Goal: Task Accomplishment & Management: Manage account settings

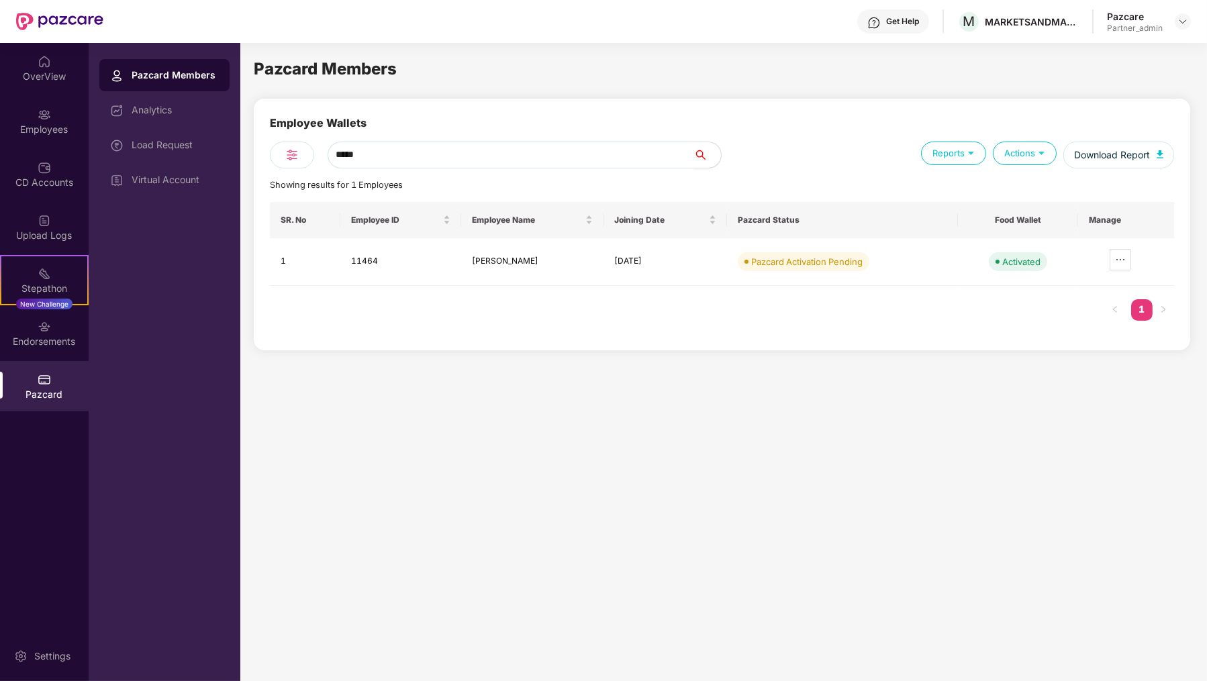
click at [451, 120] on div "Employee Wallets" at bounding box center [722, 128] width 904 height 27
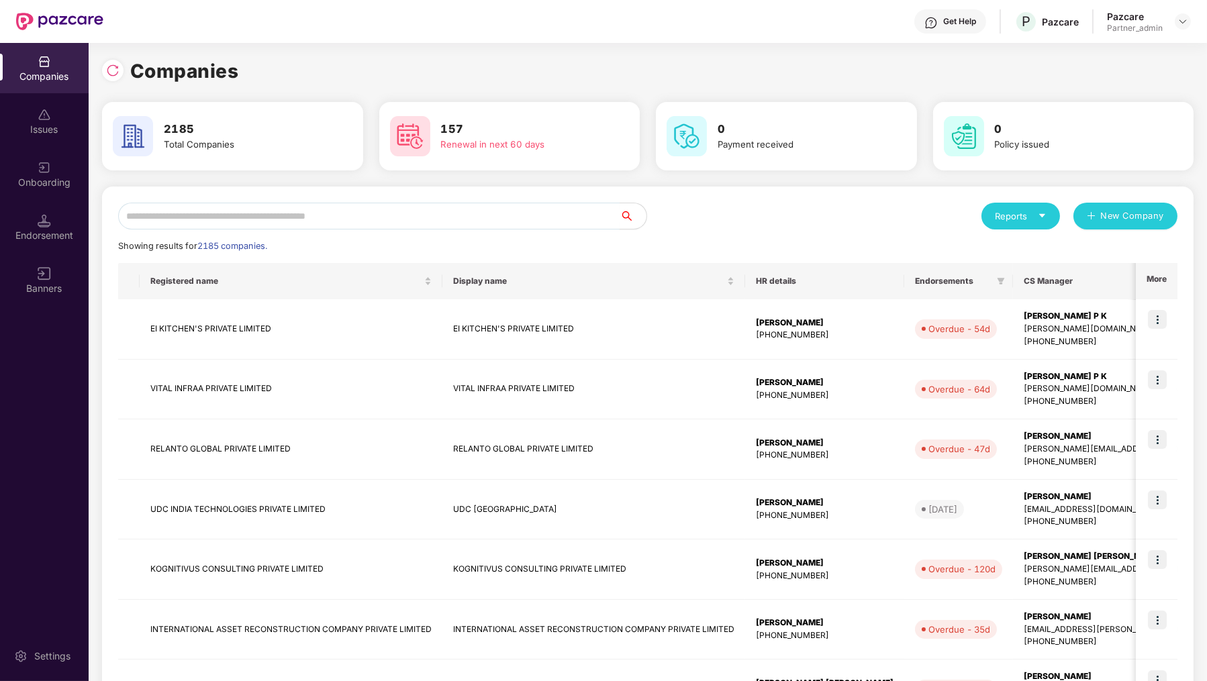
click at [266, 210] on input "text" at bounding box center [368, 216] width 501 height 27
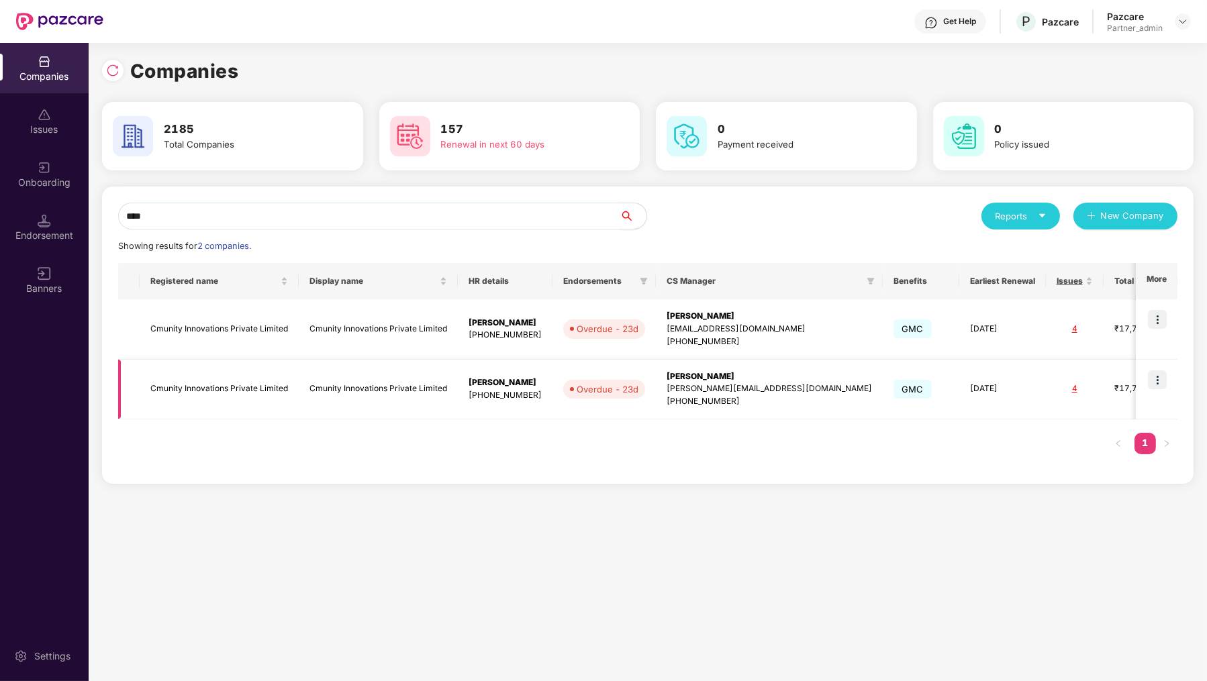
type input "****"
click at [1159, 379] on img at bounding box center [1157, 379] width 19 height 19
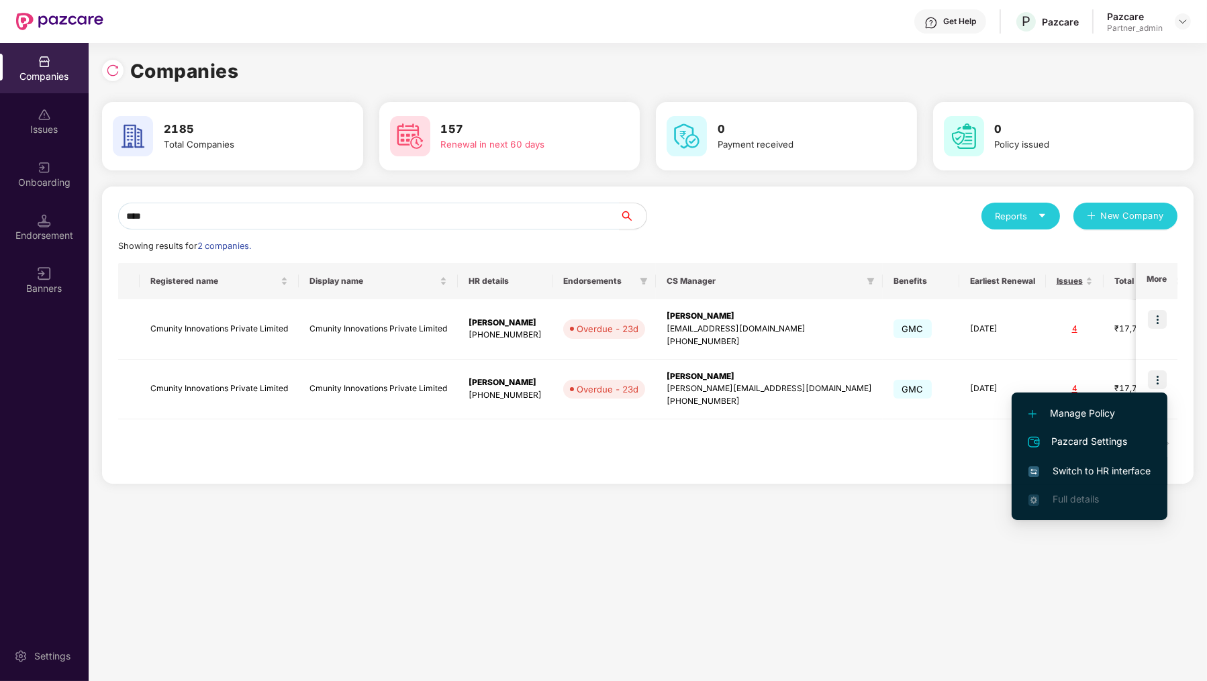
click at [1091, 475] on span "Switch to HR interface" at bounding box center [1089, 471] width 122 height 15
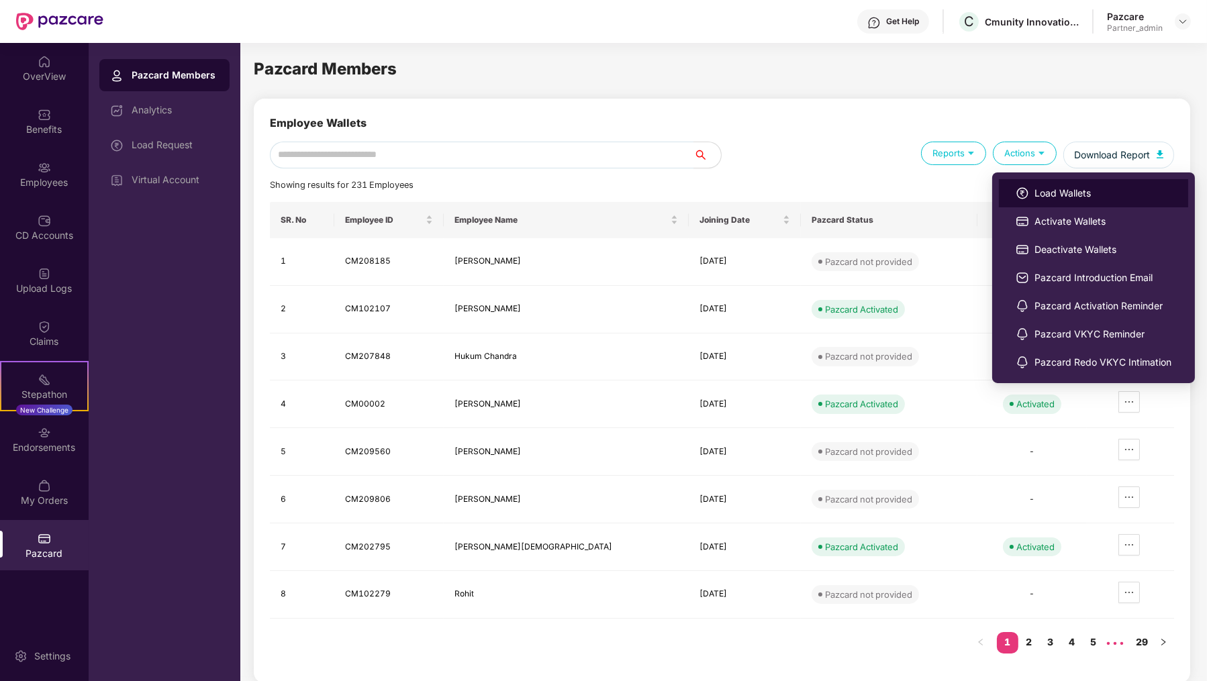
click at [1044, 198] on span "Load Wallets" at bounding box center [1102, 193] width 137 height 15
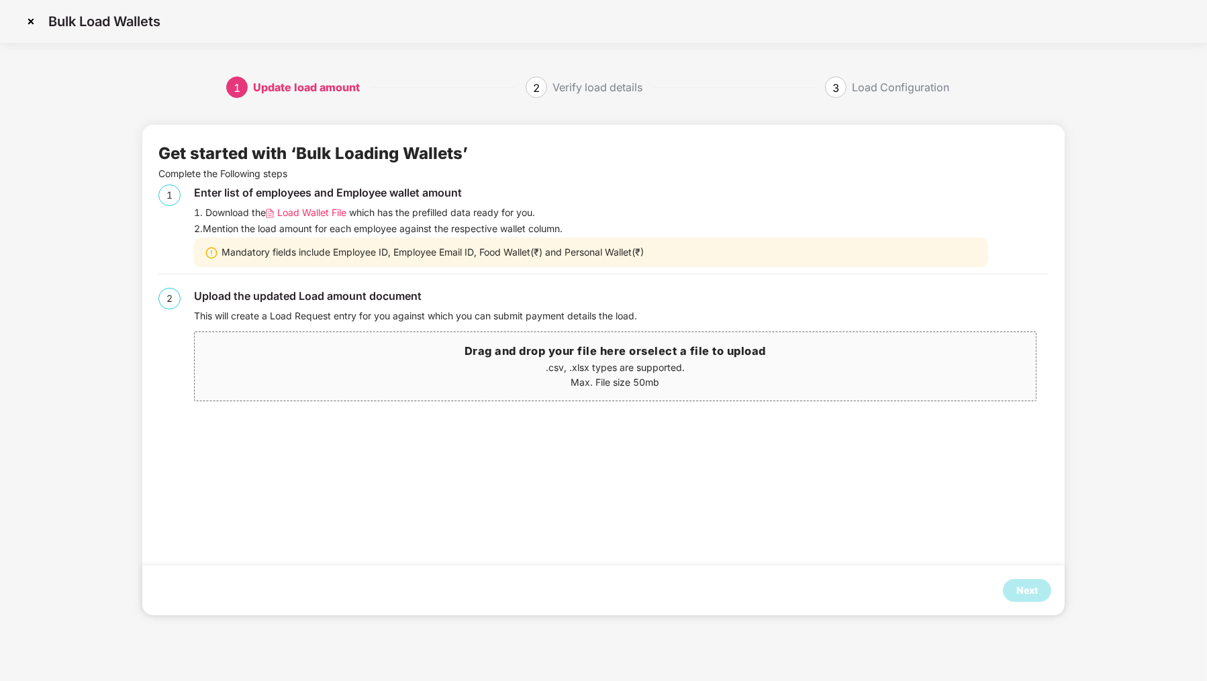
click at [318, 210] on span "Load Wallet File" at bounding box center [311, 212] width 69 height 15
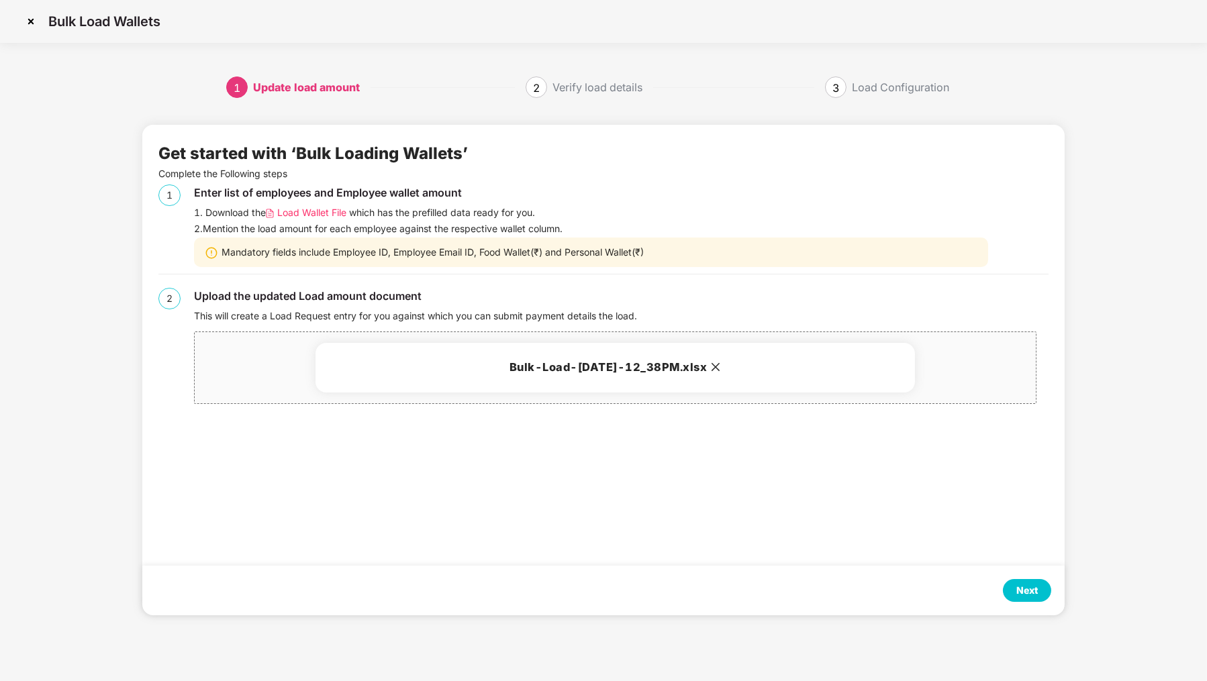
click at [1025, 589] on div "Next" at bounding box center [1026, 590] width 21 height 15
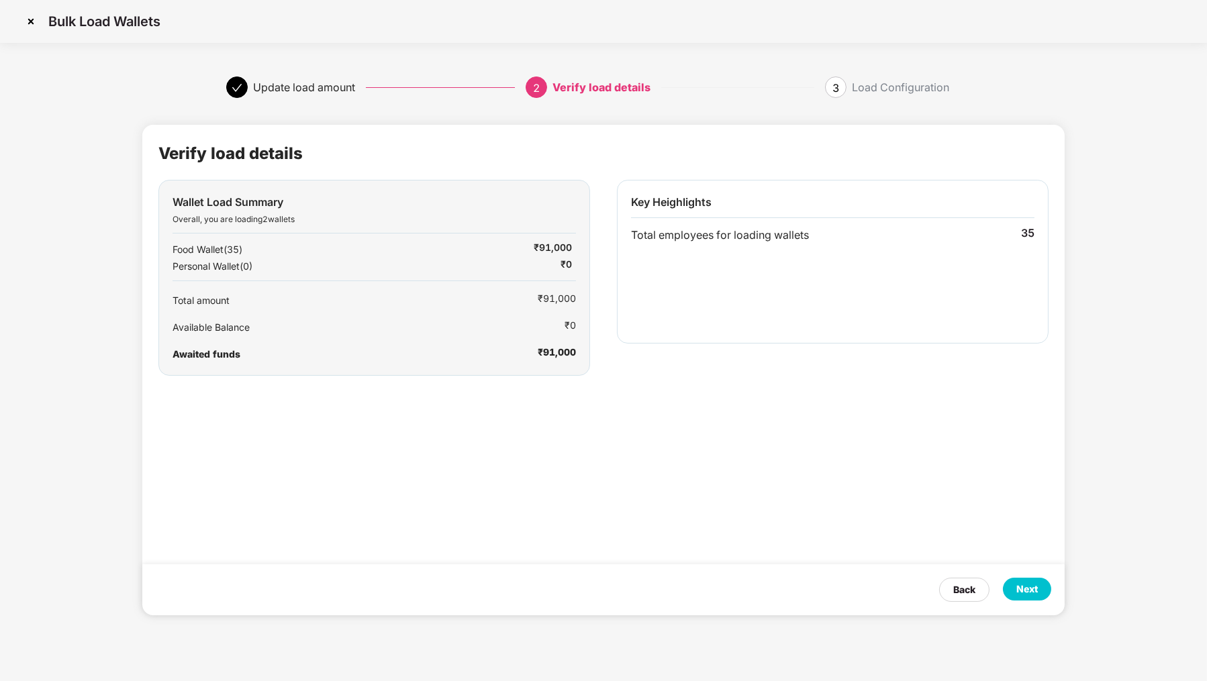
click at [1025, 589] on div "Next" at bounding box center [1026, 589] width 21 height 15
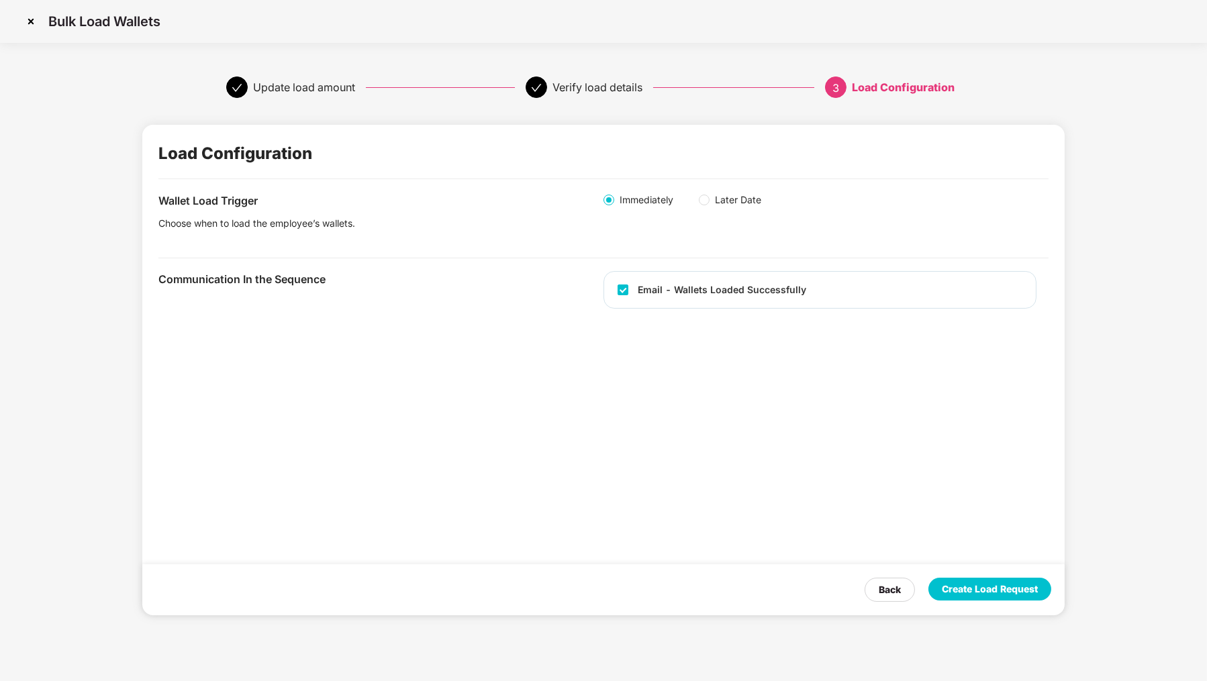
click at [1025, 589] on div "Create Load Request" at bounding box center [990, 589] width 96 height 15
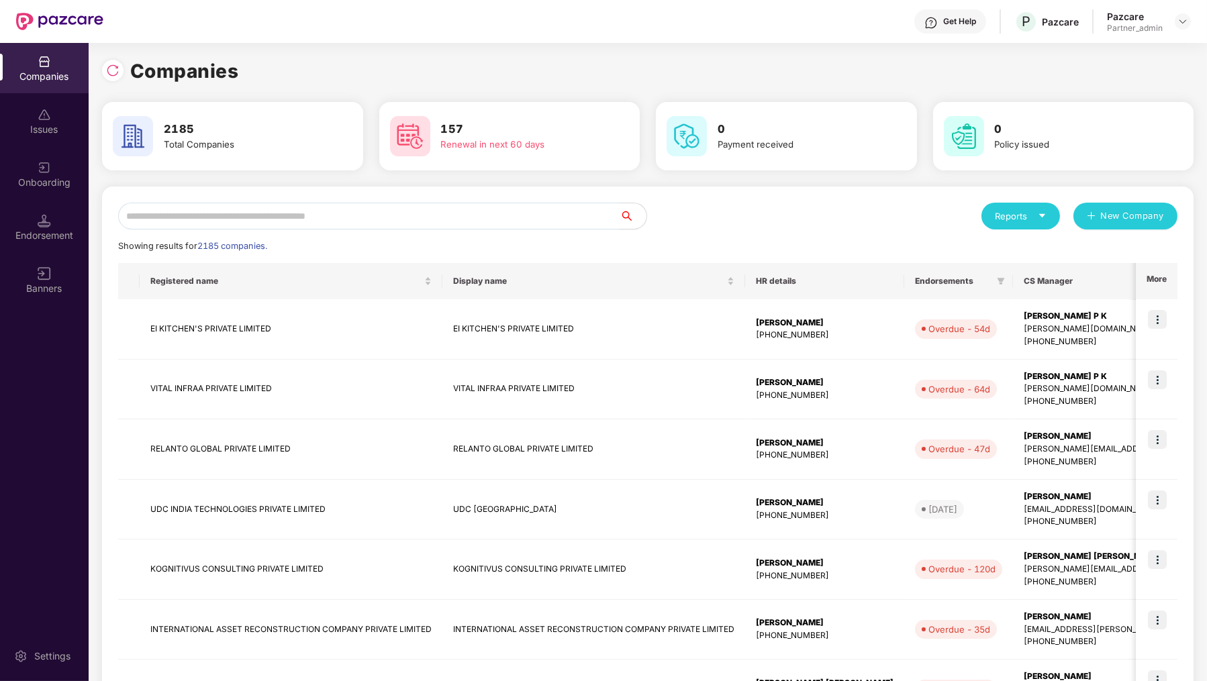
click at [252, 222] on input "text" at bounding box center [368, 216] width 501 height 27
click at [447, 209] on input "text" at bounding box center [368, 216] width 501 height 27
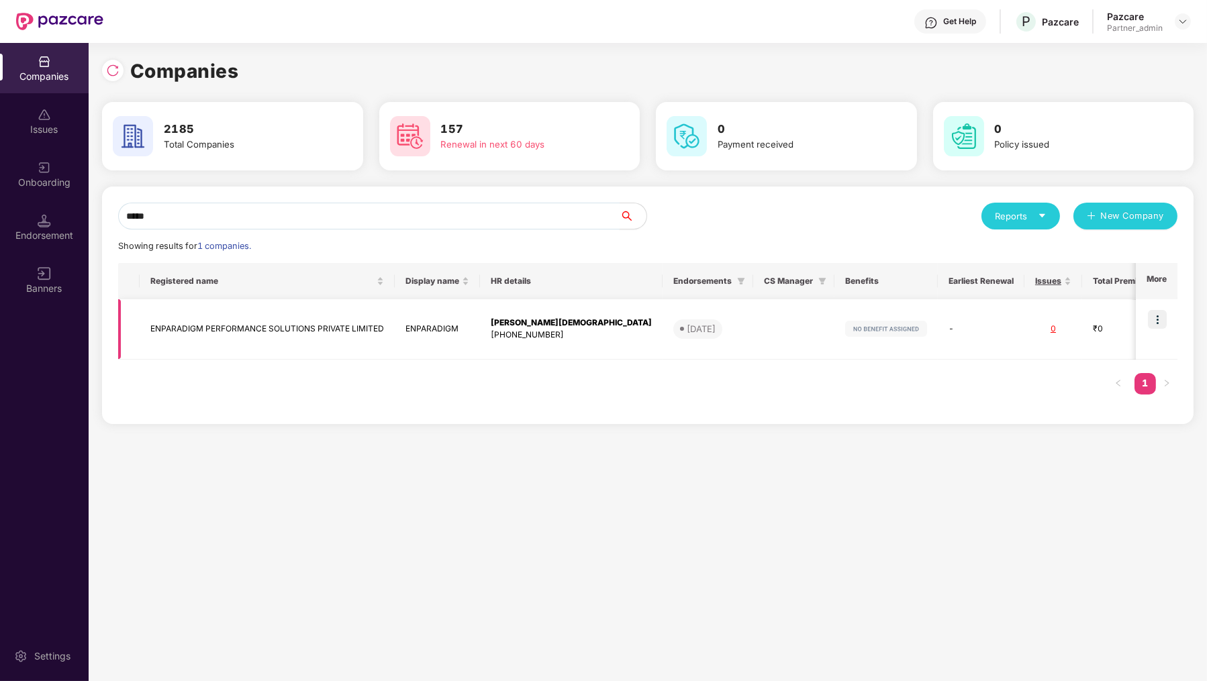
type input "*****"
click at [1162, 322] on img at bounding box center [1157, 319] width 19 height 19
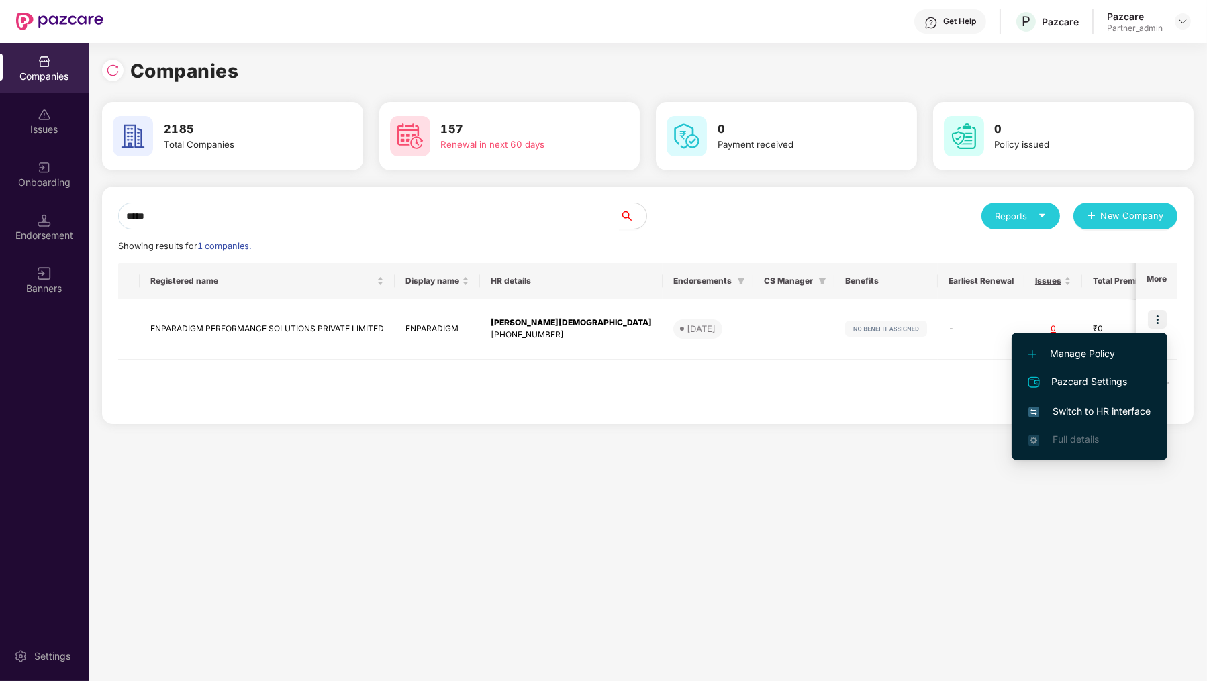
click at [1128, 404] on span "Switch to HR interface" at bounding box center [1089, 411] width 122 height 15
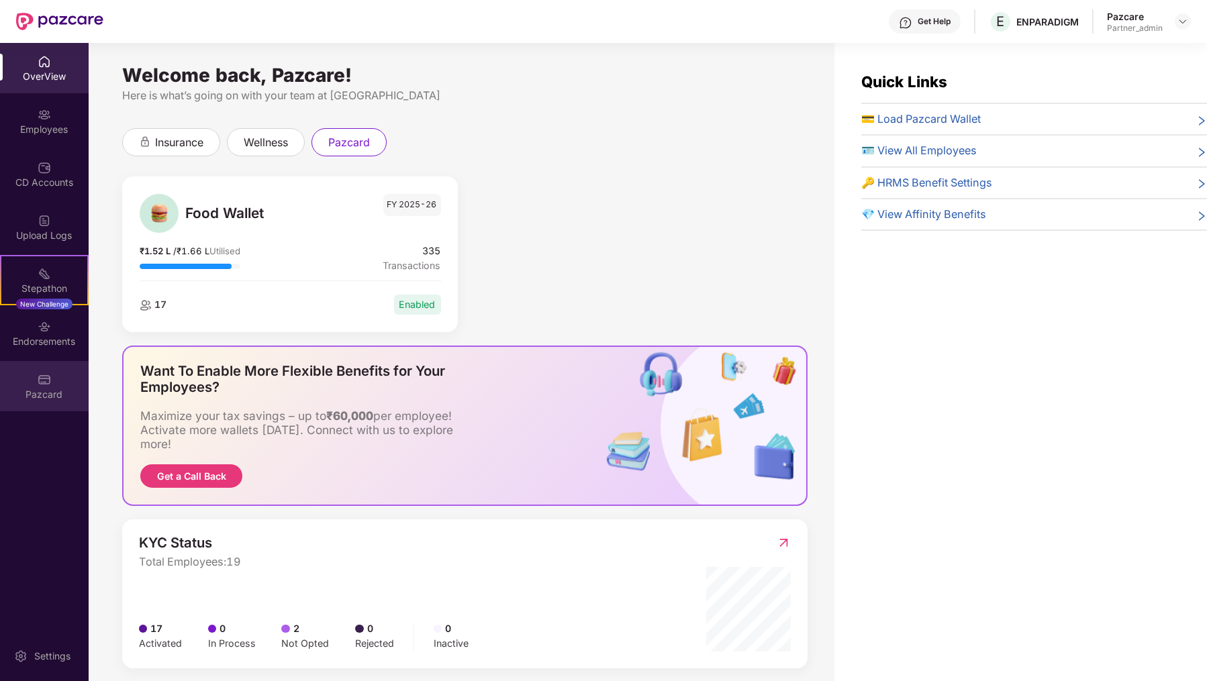
click at [50, 386] on img at bounding box center [44, 379] width 13 height 13
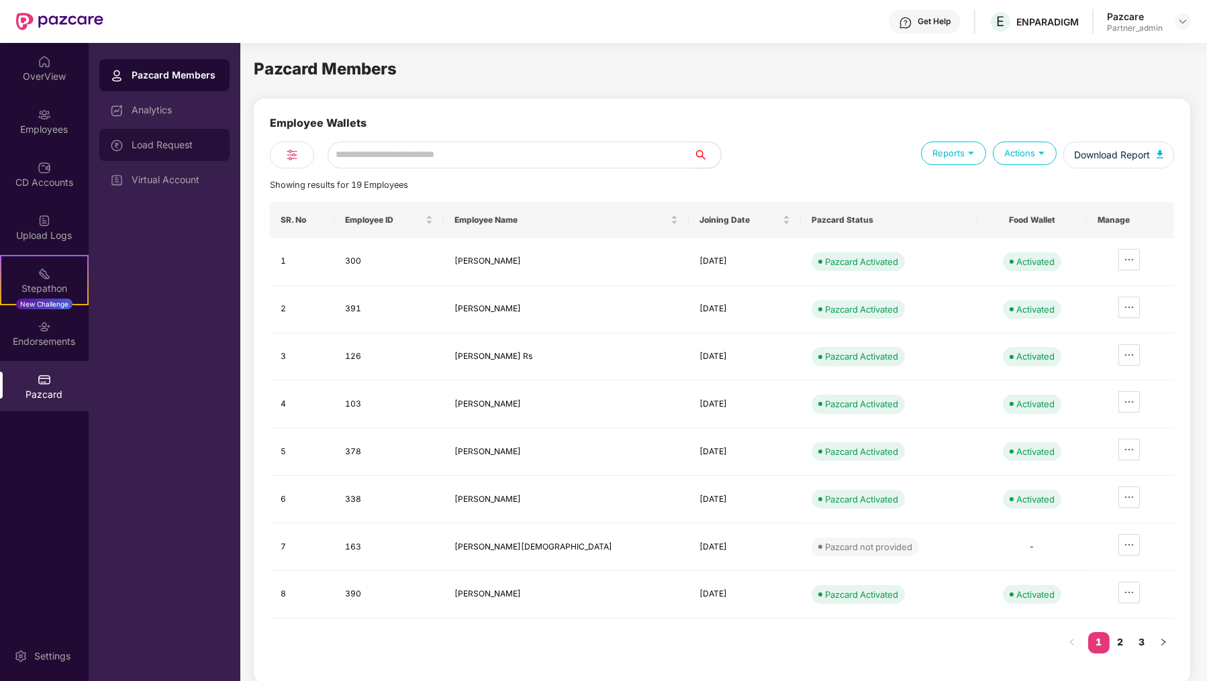
click at [209, 146] on div "Load Request" at bounding box center [175, 145] width 87 height 11
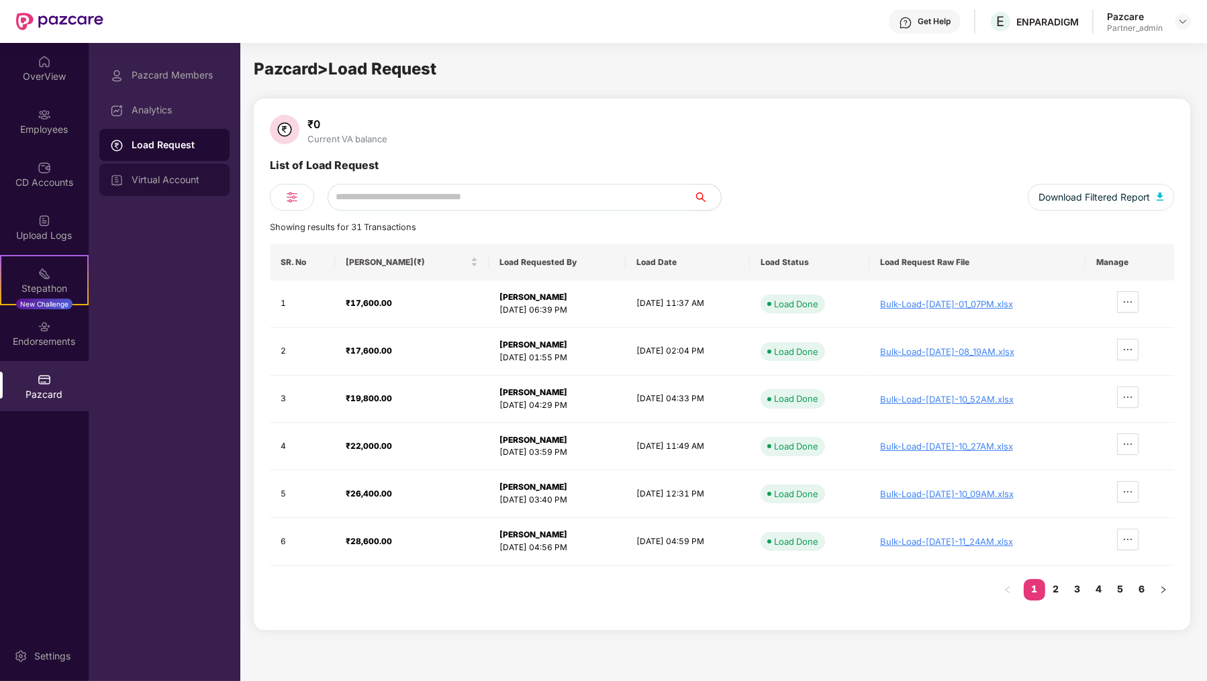
click at [197, 171] on div "Virtual Account" at bounding box center [164, 180] width 130 height 32
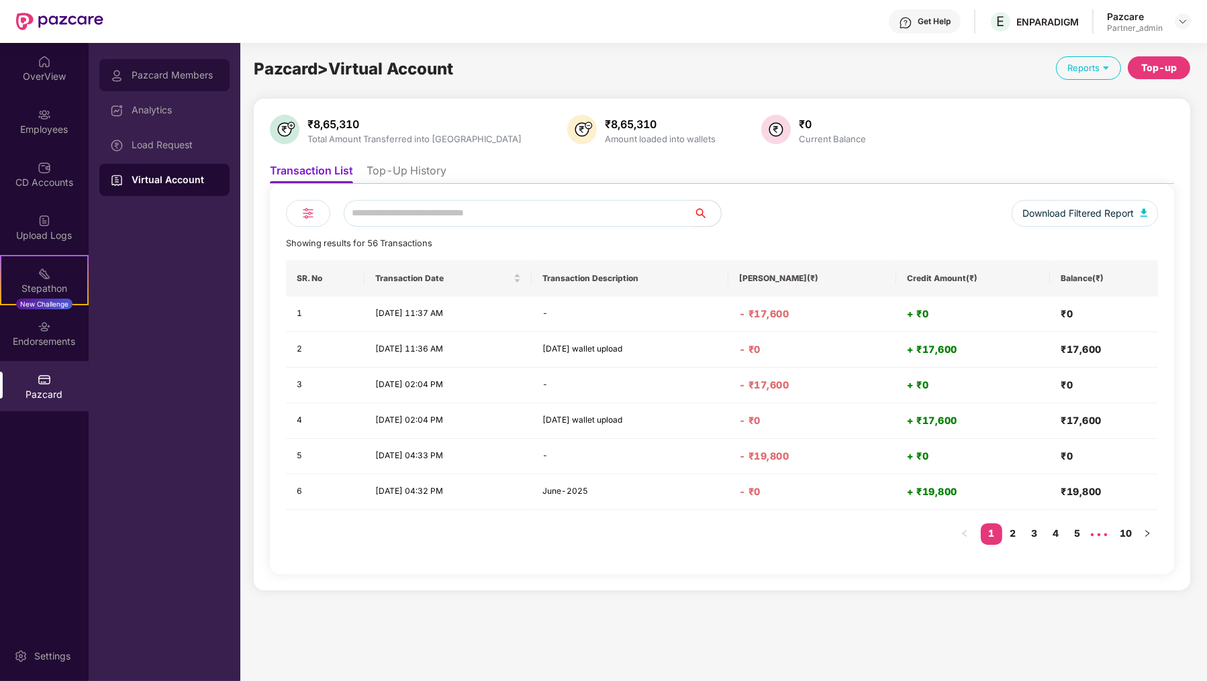
click at [193, 66] on div "Pazcard Members" at bounding box center [164, 75] width 130 height 32
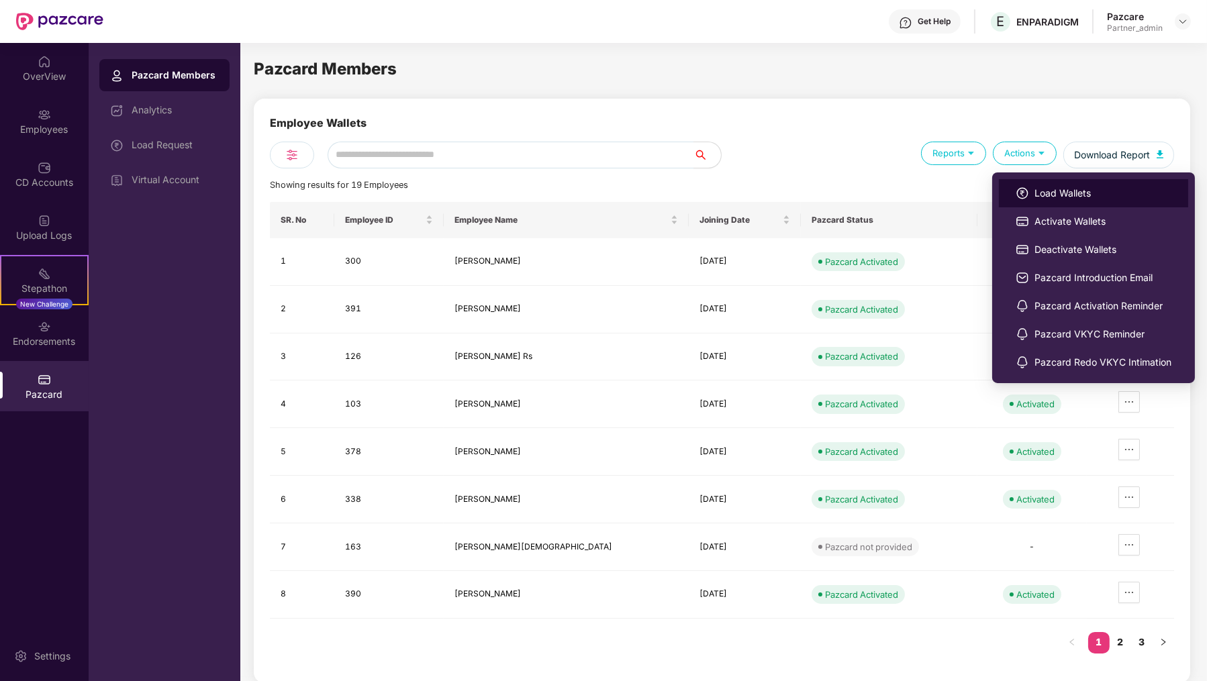
click at [1056, 189] on span "Load Wallets" at bounding box center [1102, 193] width 137 height 15
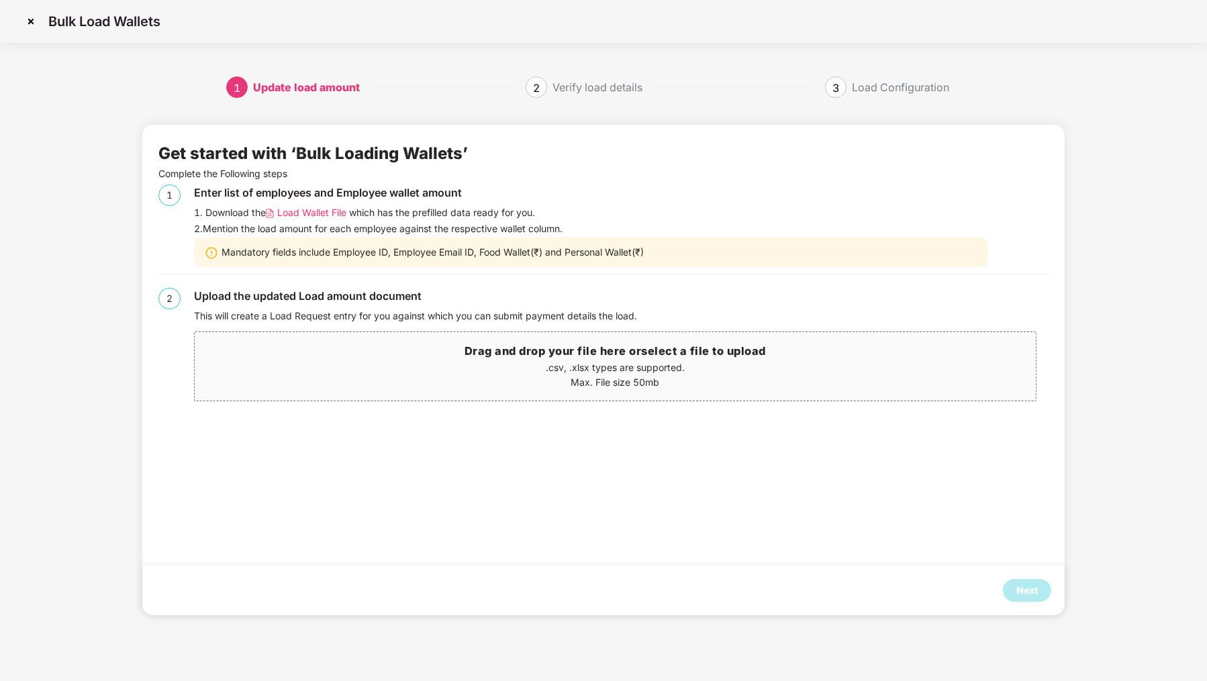
click at [306, 217] on span "Load Wallet File" at bounding box center [311, 212] width 69 height 15
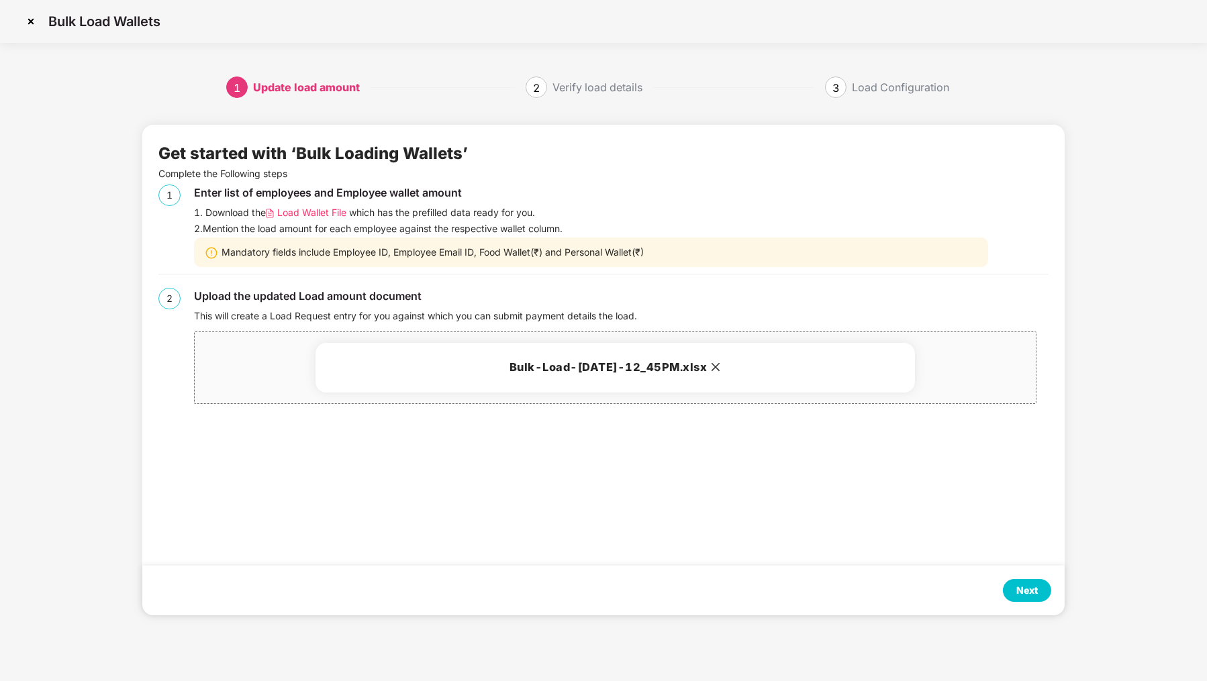
click at [1028, 576] on div "Next" at bounding box center [602, 591] width 921 height 50
click at [1028, 582] on div "Next" at bounding box center [1027, 590] width 48 height 23
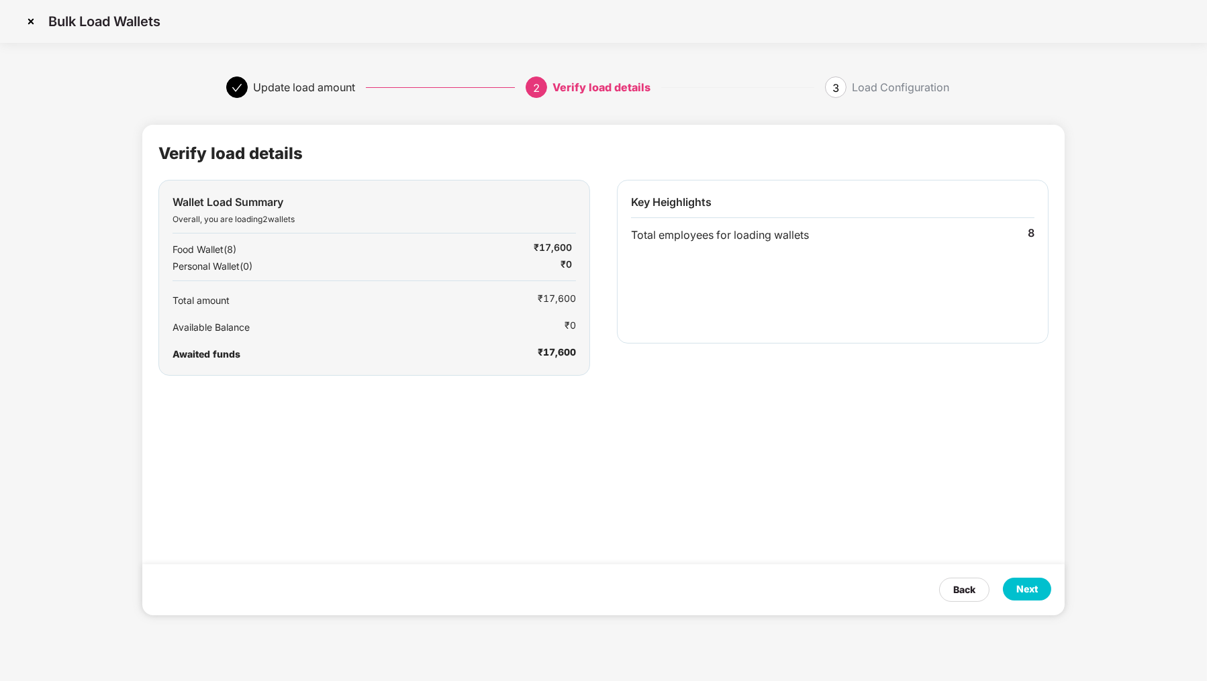
click at [1033, 598] on div "Next" at bounding box center [1027, 589] width 48 height 23
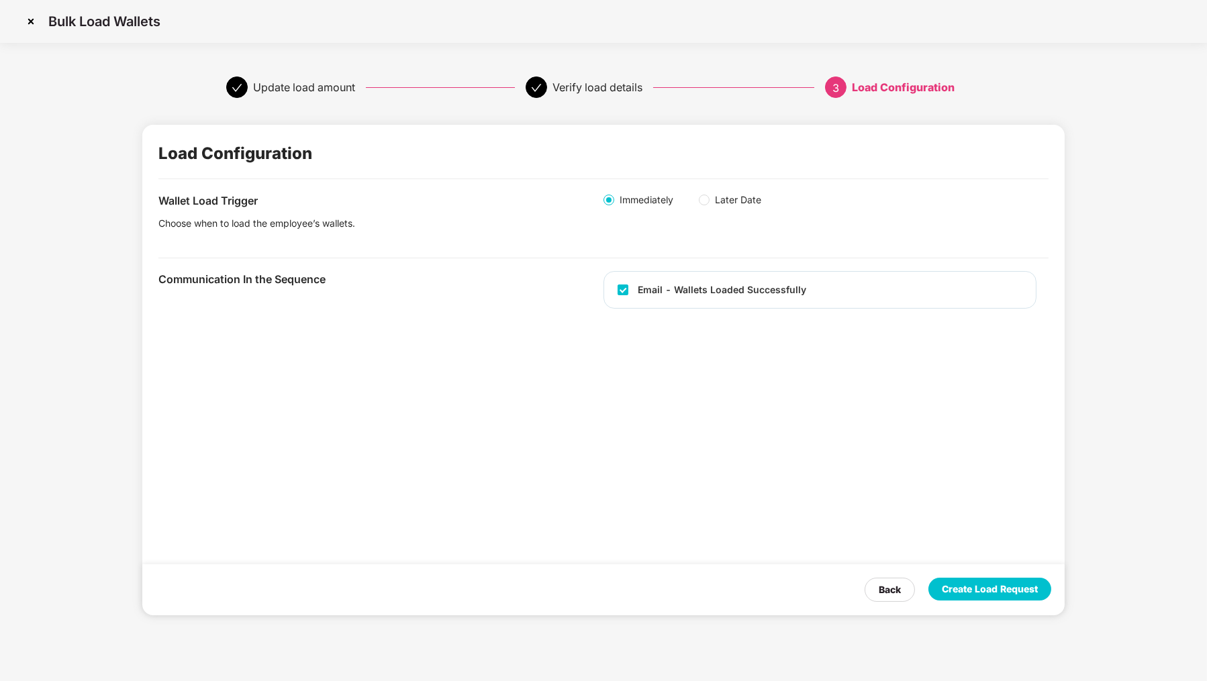
click at [999, 593] on div "Create Load Request" at bounding box center [990, 589] width 96 height 15
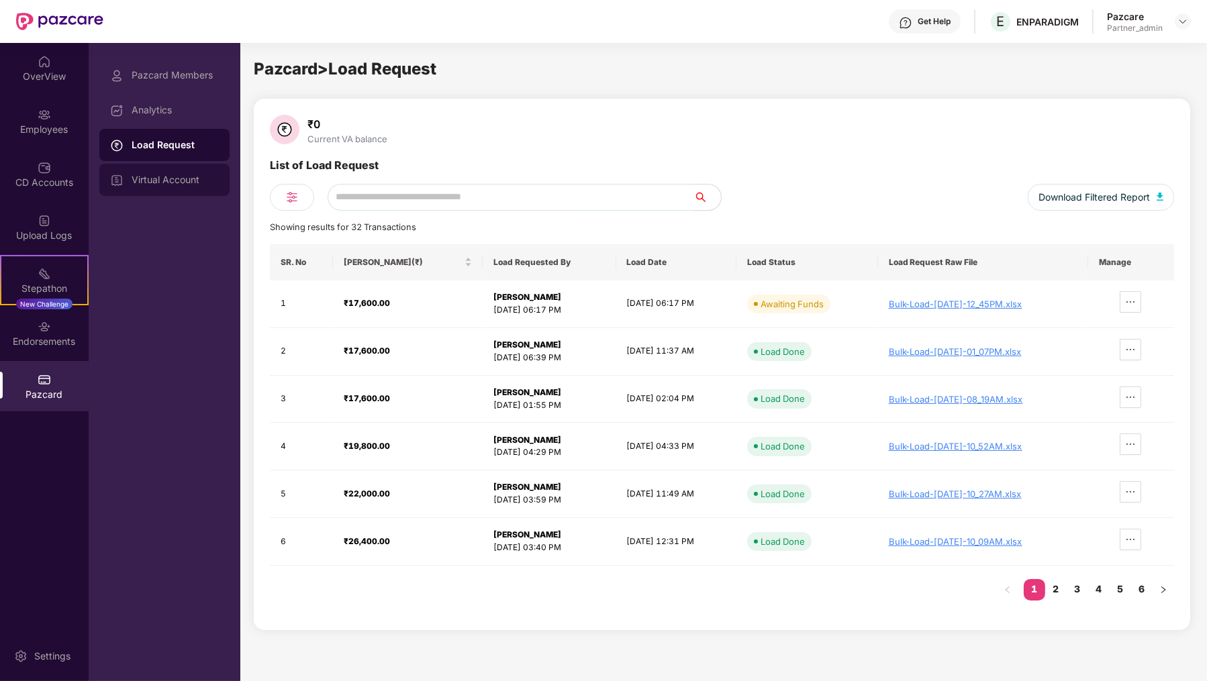
click at [213, 183] on div "Virtual Account" at bounding box center [175, 179] width 87 height 11
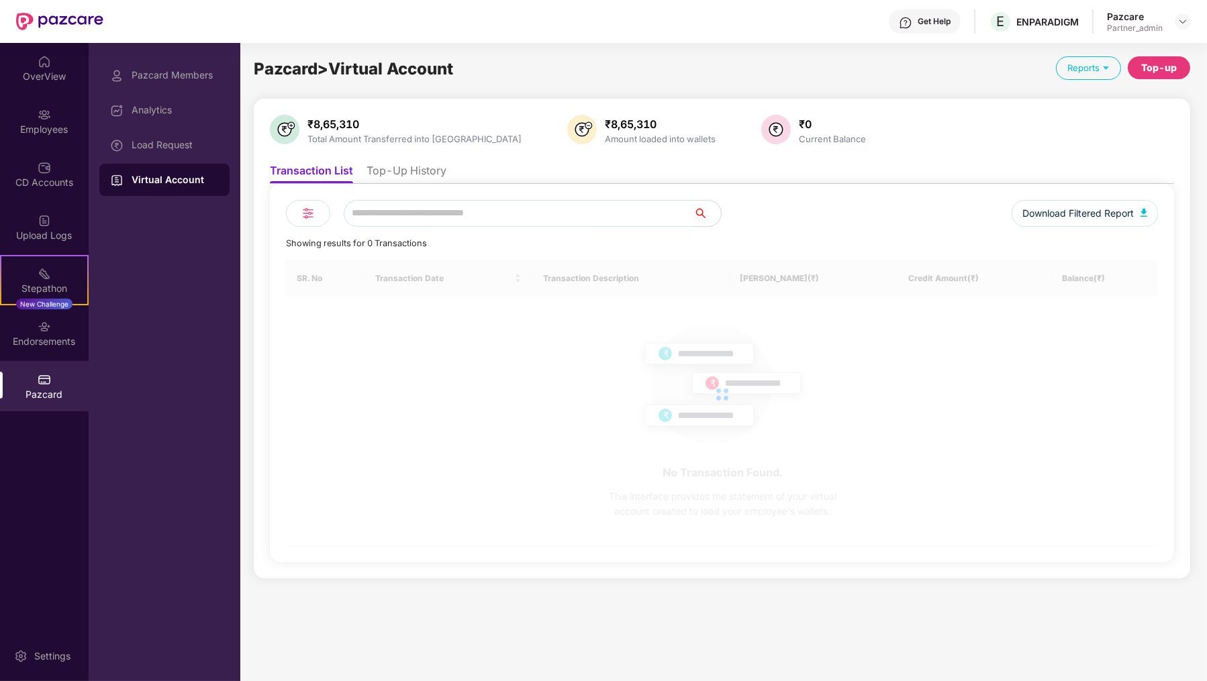
click at [438, 181] on li "Top-Up History" at bounding box center [406, 173] width 80 height 19
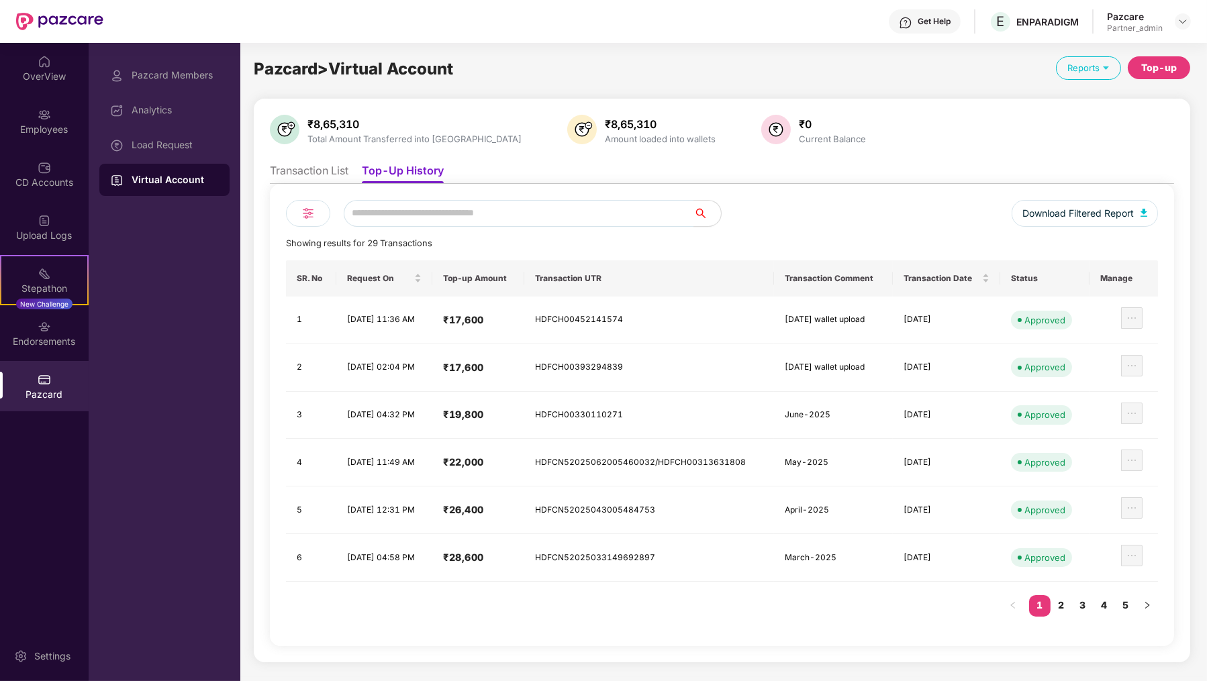
click at [1172, 81] on div "Top-up" at bounding box center [1158, 77] width 62 height 42
click at [1174, 48] on div "Pazcard > Virtual Account Reports Top-up ₹8,65,310 Total Amount Transferred int…" at bounding box center [721, 360] width 963 height 634
click at [1164, 72] on div "Top-up" at bounding box center [1159, 67] width 36 height 15
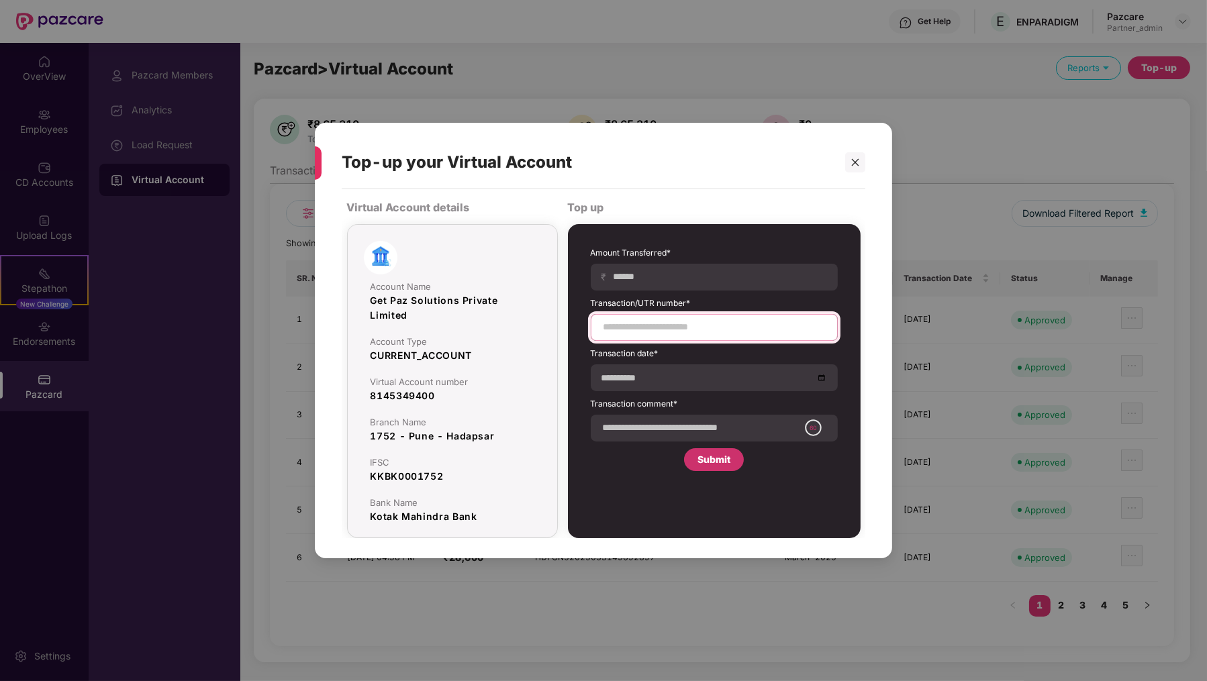
click at [727, 325] on input at bounding box center [714, 327] width 224 height 14
paste input "**********"
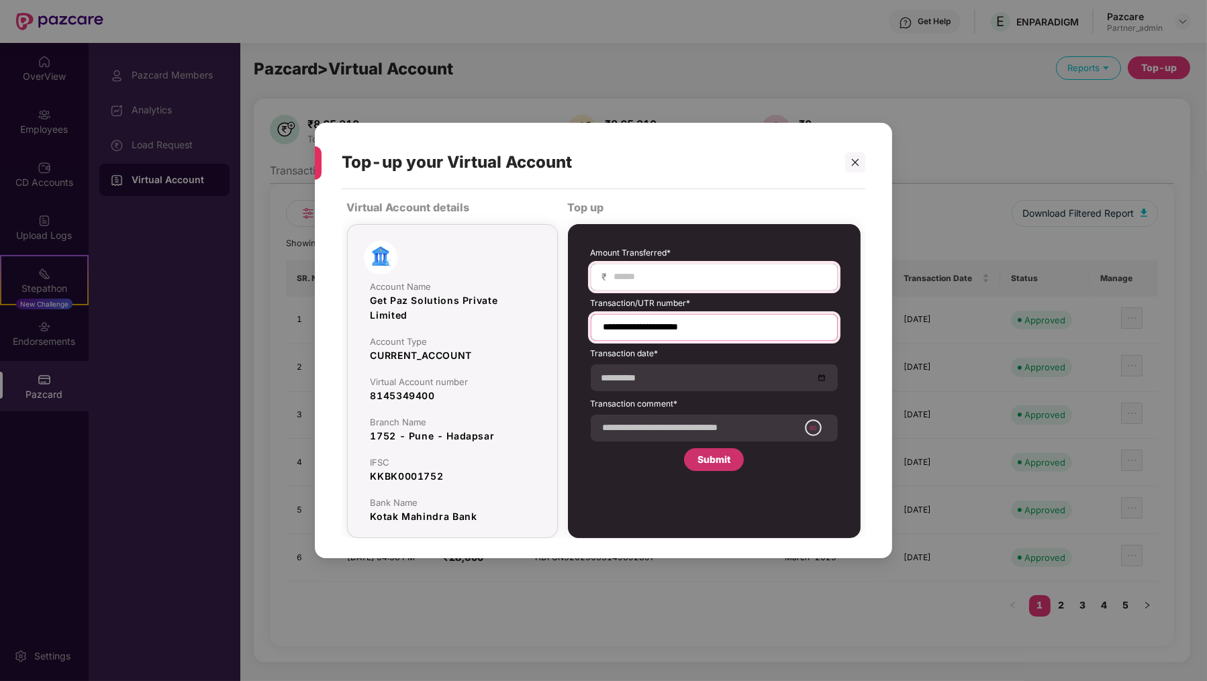
type input "**********"
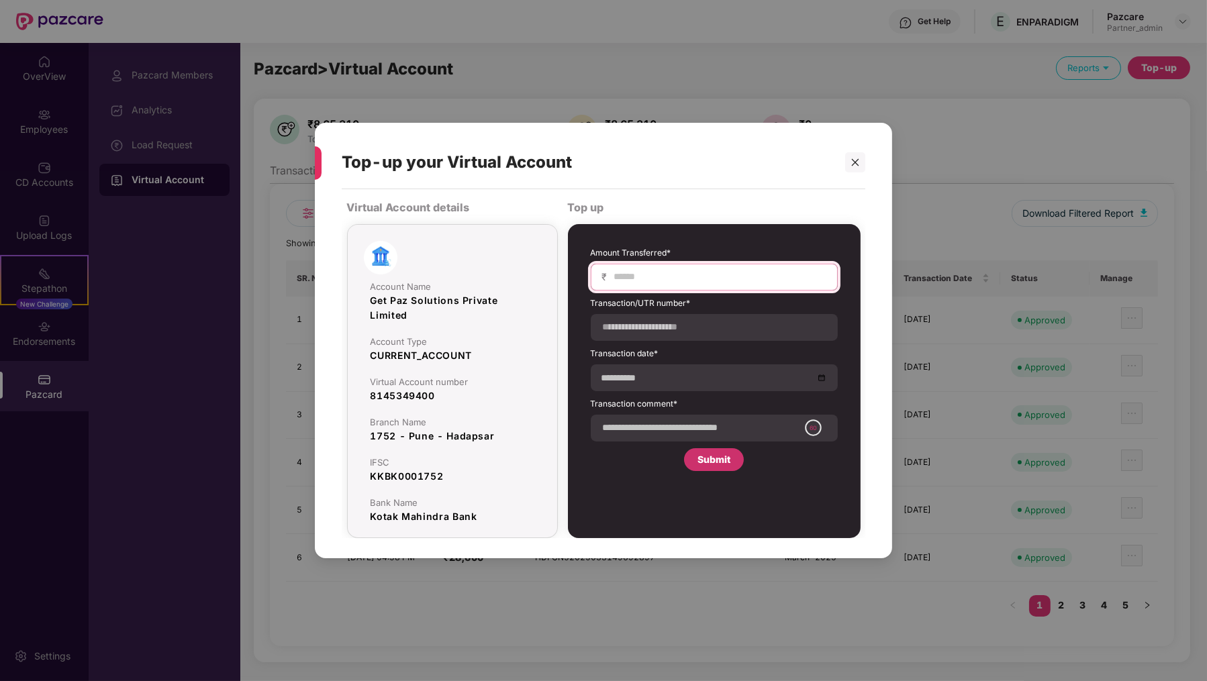
click at [710, 273] on input at bounding box center [719, 277] width 213 height 14
type input "*****"
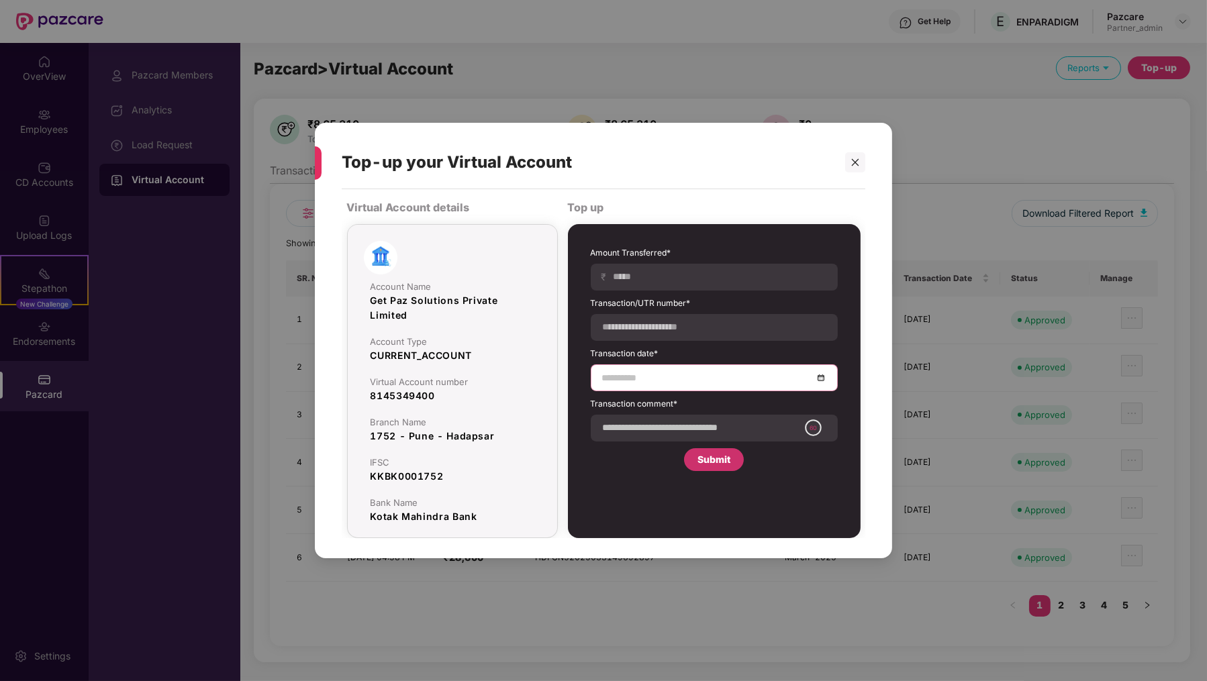
click at [656, 375] on input at bounding box center [707, 377] width 211 height 15
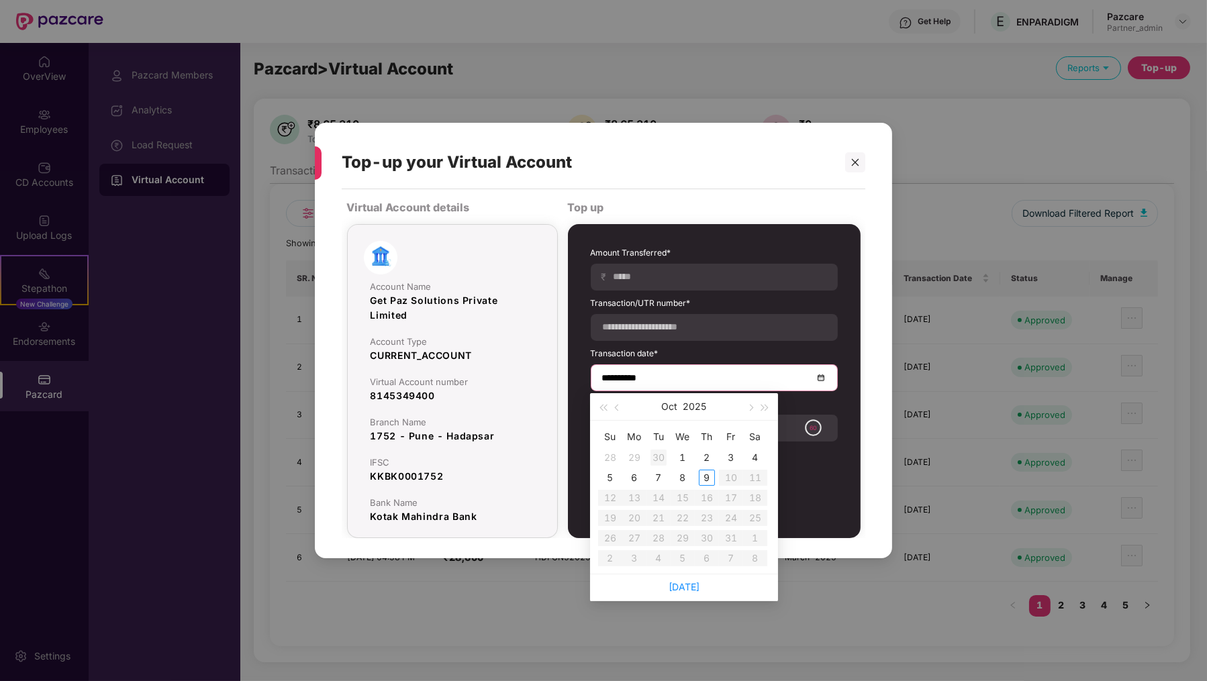
type input "**********"
click at [663, 458] on div "30" at bounding box center [658, 458] width 16 height 16
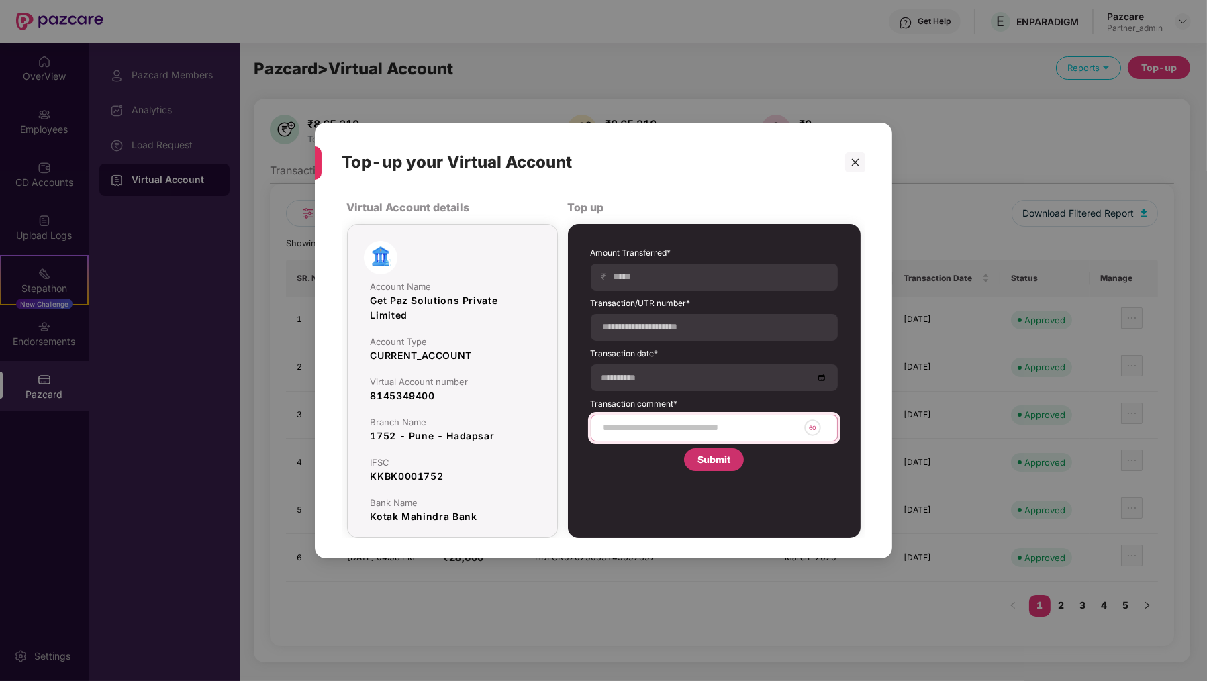
click at [663, 421] on input at bounding box center [700, 428] width 197 height 14
type input "*"
type input "**********"
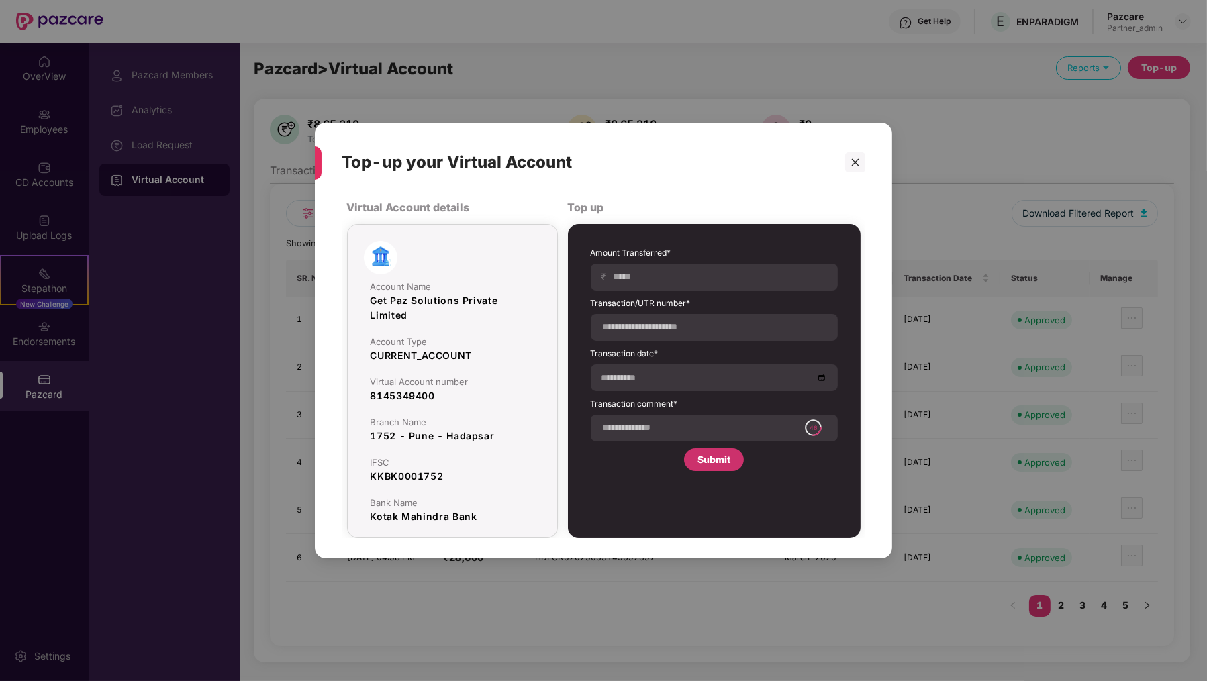
click at [633, 484] on div "**********" at bounding box center [714, 381] width 293 height 314
click at [724, 472] on div "**********" at bounding box center [714, 359] width 260 height 238
click at [722, 452] on div "Submit" at bounding box center [713, 459] width 33 height 15
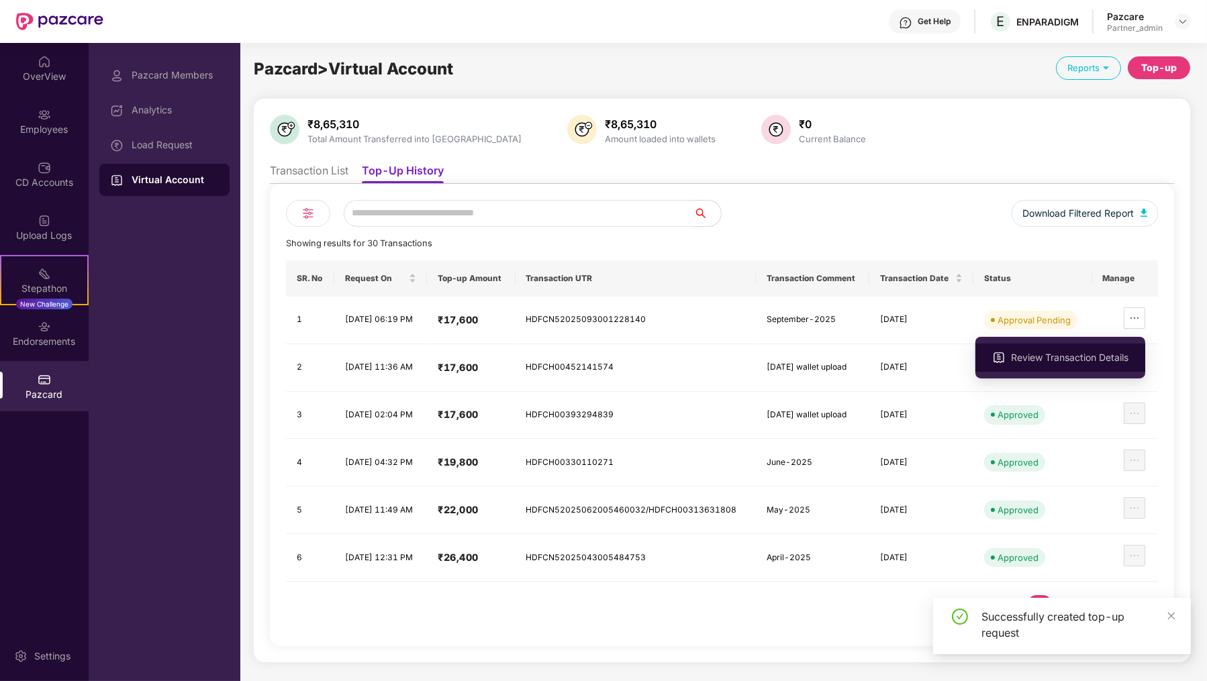
click at [1104, 344] on li "Review Transaction Details" at bounding box center [1060, 358] width 170 height 28
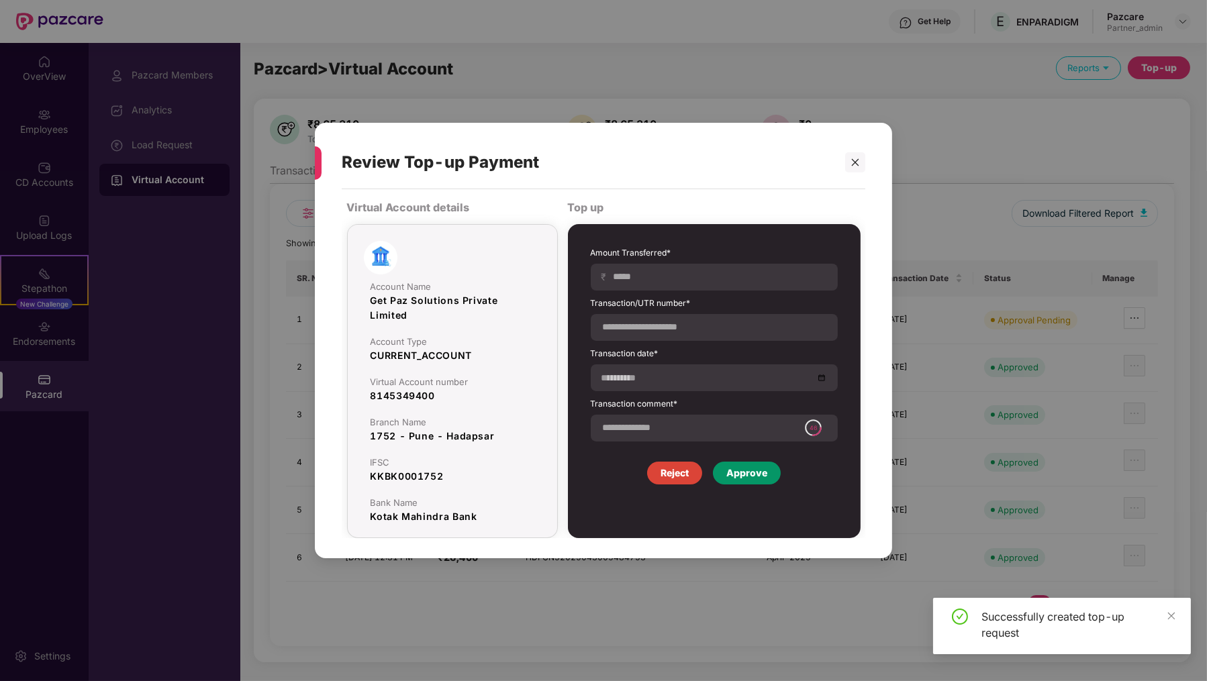
click at [737, 469] on div "Approve" at bounding box center [746, 473] width 41 height 15
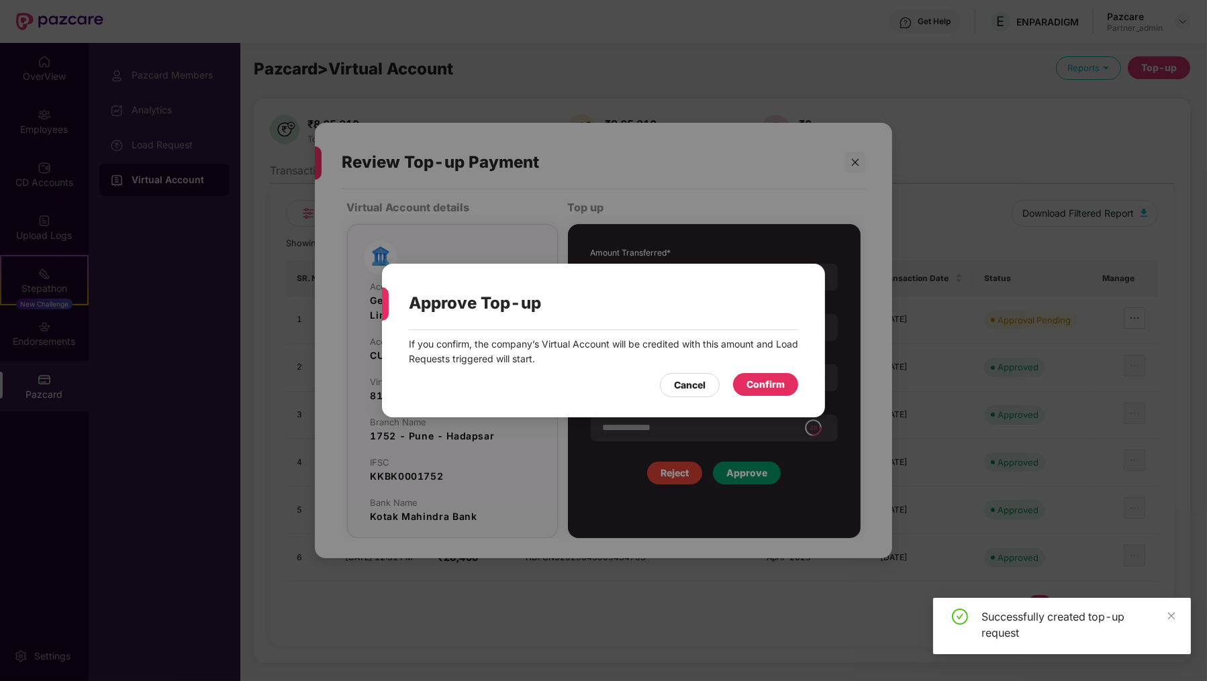
click at [763, 388] on div "Confirm" at bounding box center [765, 384] width 38 height 15
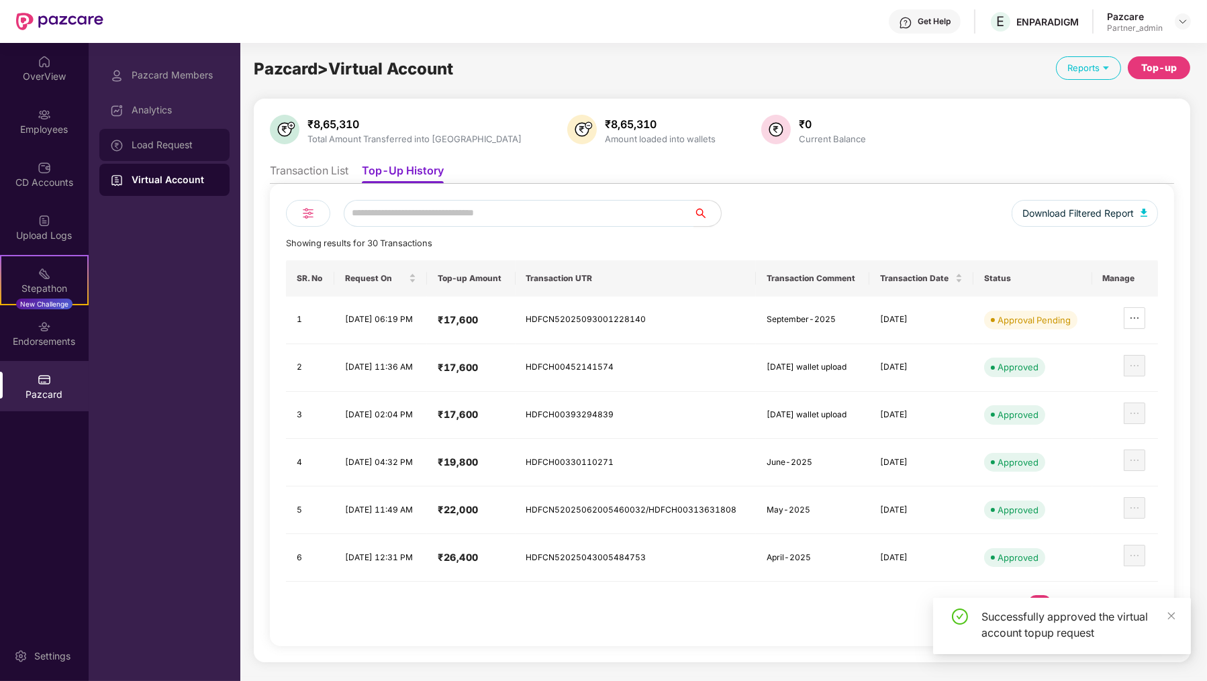
click at [177, 144] on div "Load Request" at bounding box center [175, 145] width 87 height 11
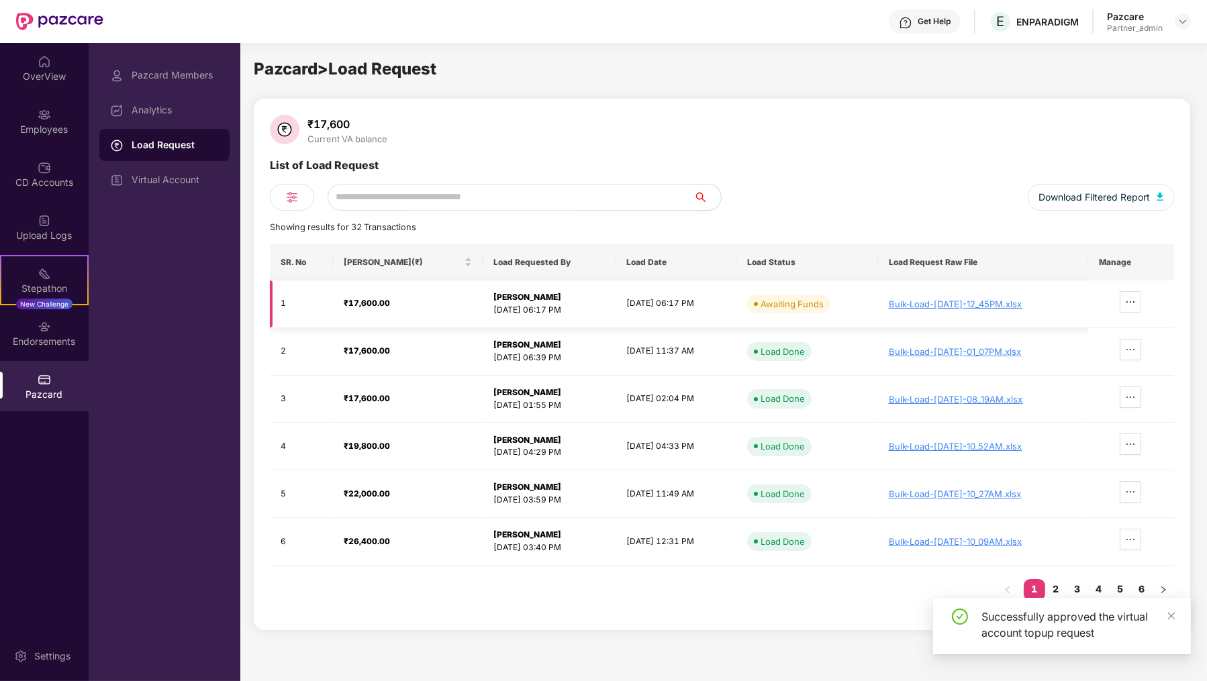
click at [1131, 305] on span "ellipsis" at bounding box center [1130, 302] width 20 height 11
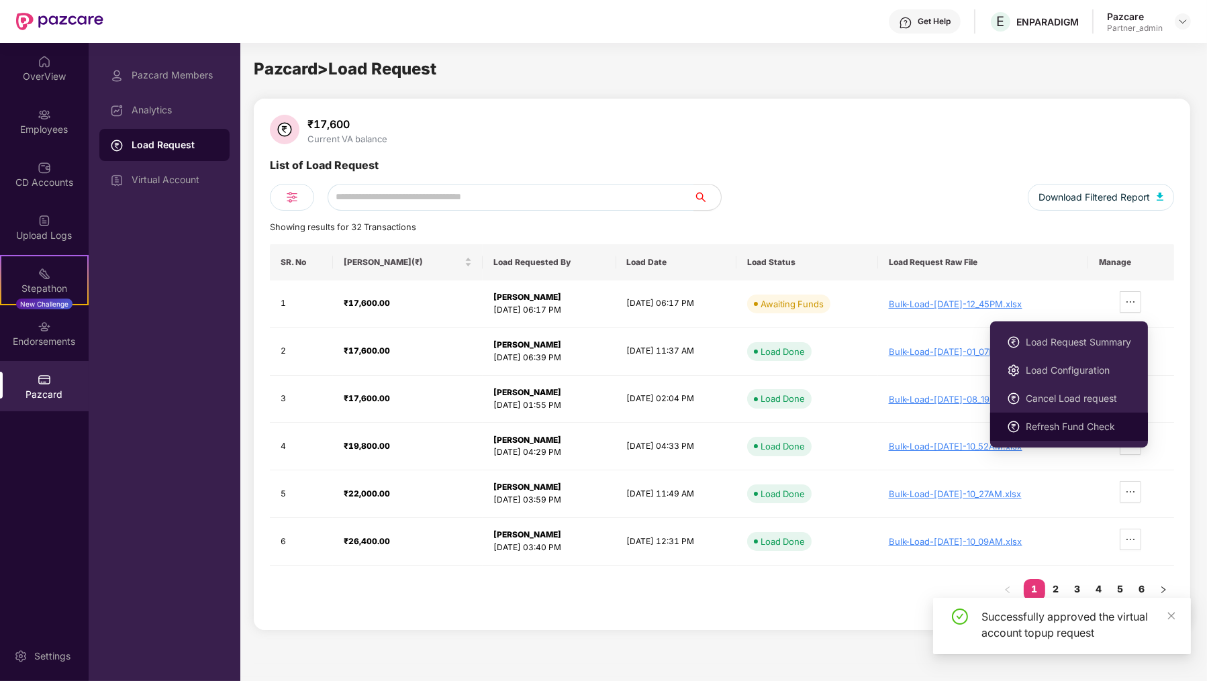
click at [1087, 431] on span "Refresh Fund Check" at bounding box center [1077, 426] width 105 height 15
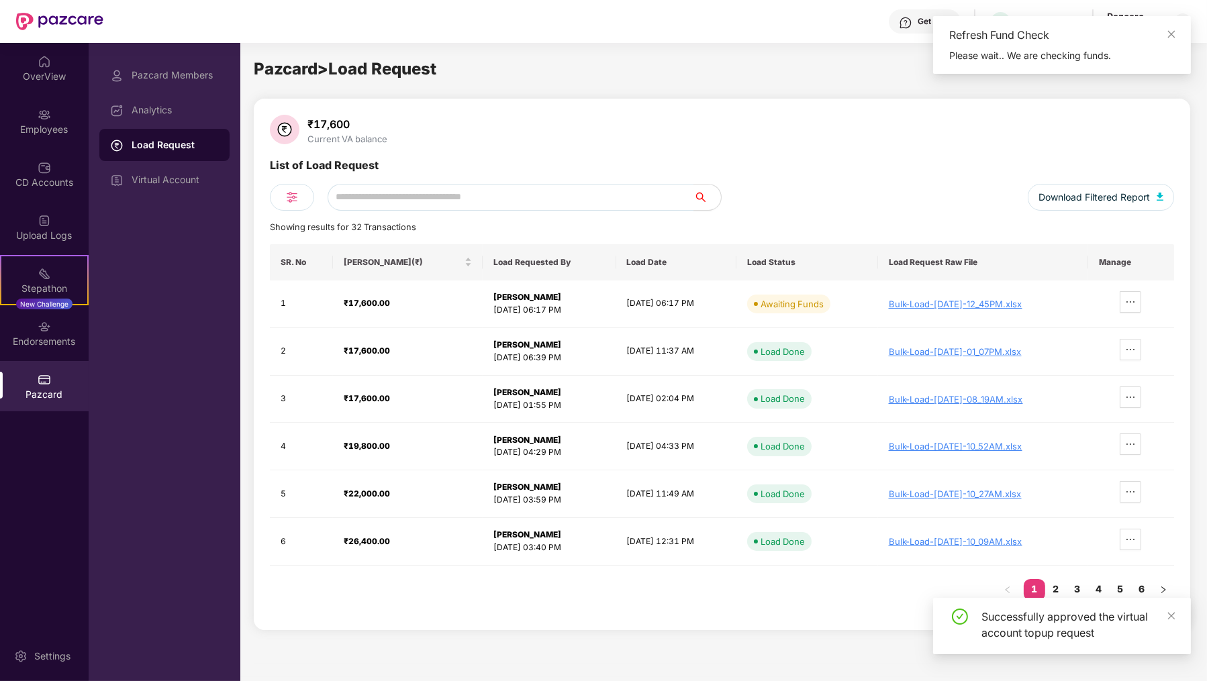
click at [905, 214] on div "₹17,600 Current VA balance List of Load Request Download Filtered Report Showin…" at bounding box center [722, 364] width 904 height 499
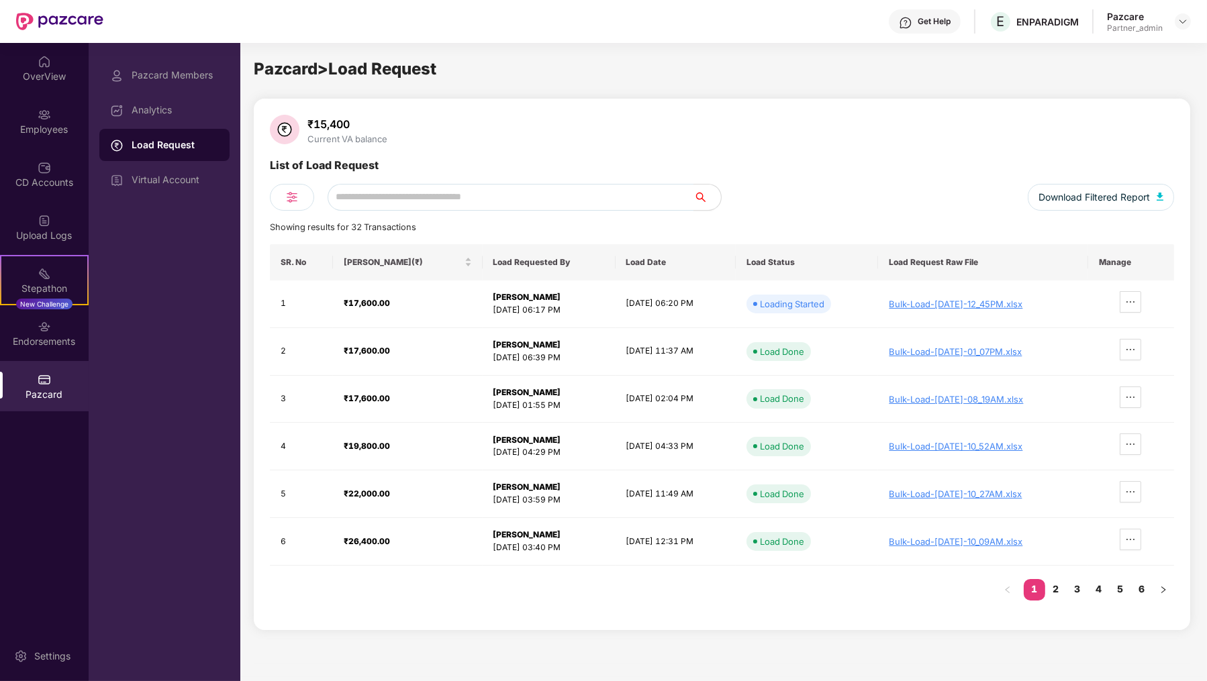
click at [555, 226] on div "Showing results for 32 Transactions" at bounding box center [722, 227] width 904 height 13
